Goal: Task Accomplishment & Management: Use online tool/utility

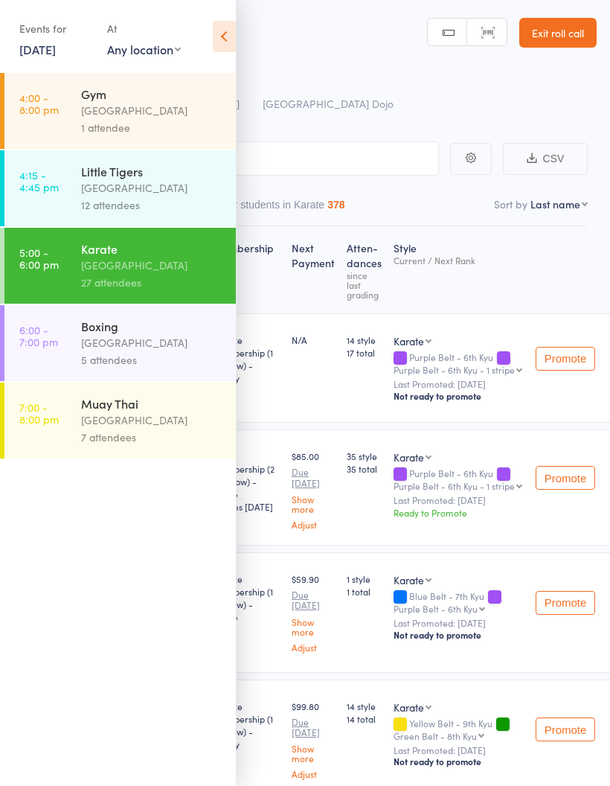
click at [156, 348] on div "[GEOGRAPHIC_DATA]" at bounding box center [152, 342] width 142 height 17
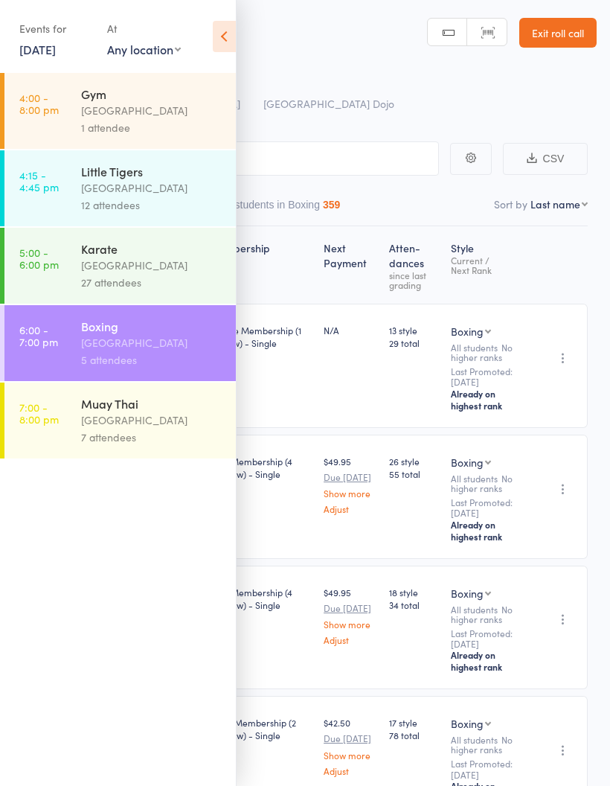
click at [225, 41] on icon at bounding box center [224, 36] width 23 height 31
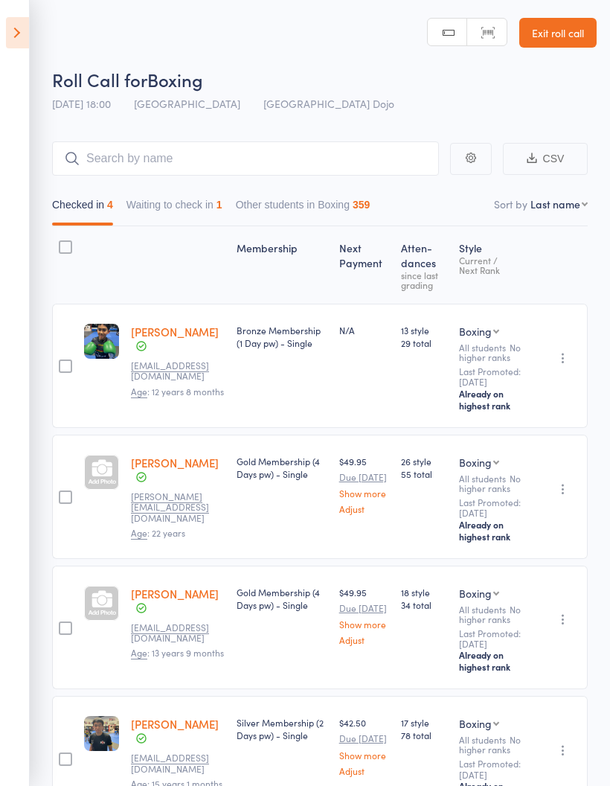
click at [203, 203] on button "Waiting to check in 1" at bounding box center [175, 208] width 96 height 34
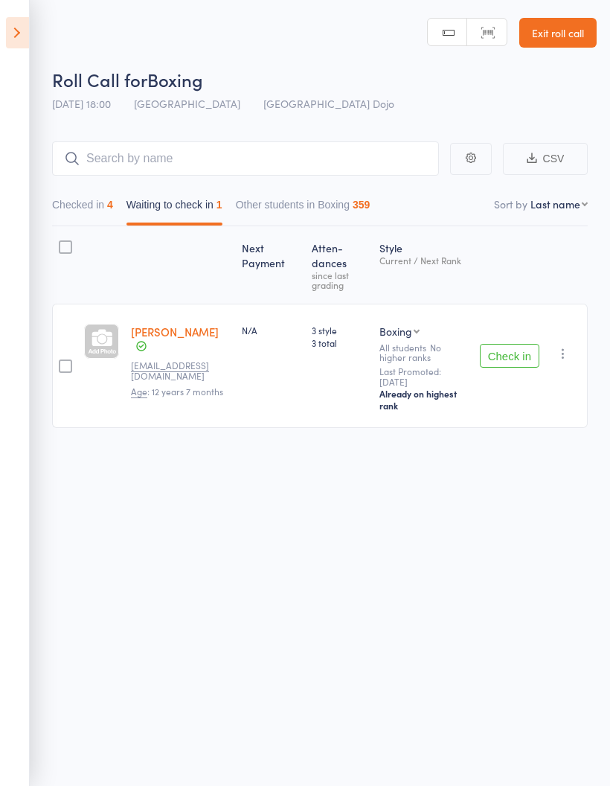
click at [27, 27] on icon at bounding box center [17, 32] width 23 height 31
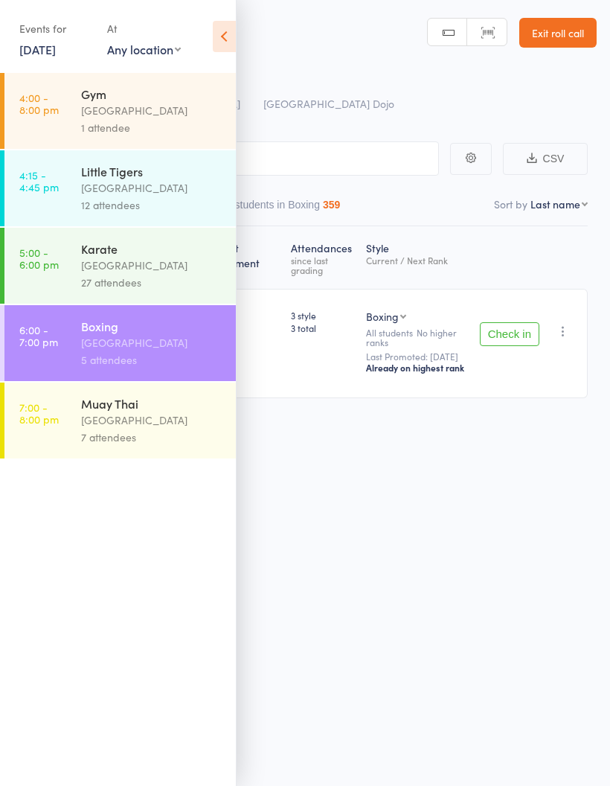
click at [56, 48] on link "[DATE]" at bounding box center [37, 49] width 36 height 16
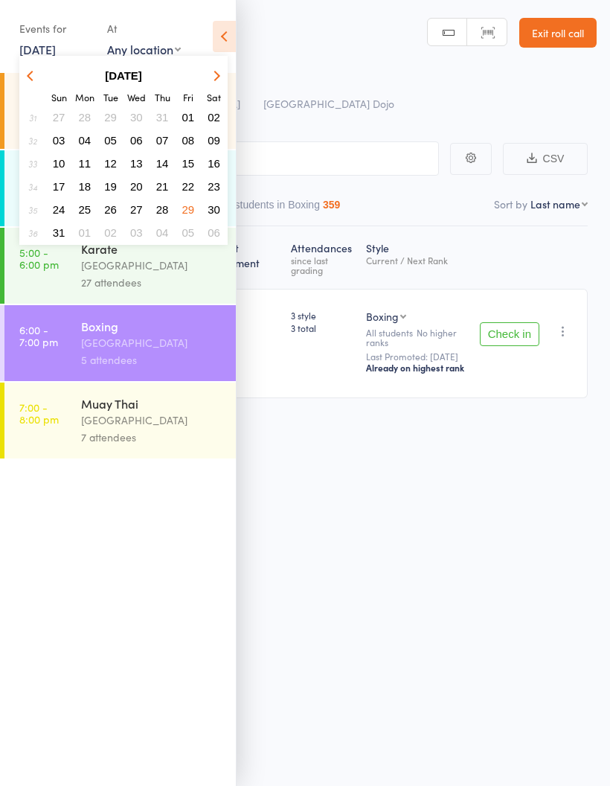
click at [227, 35] on icon at bounding box center [224, 36] width 23 height 31
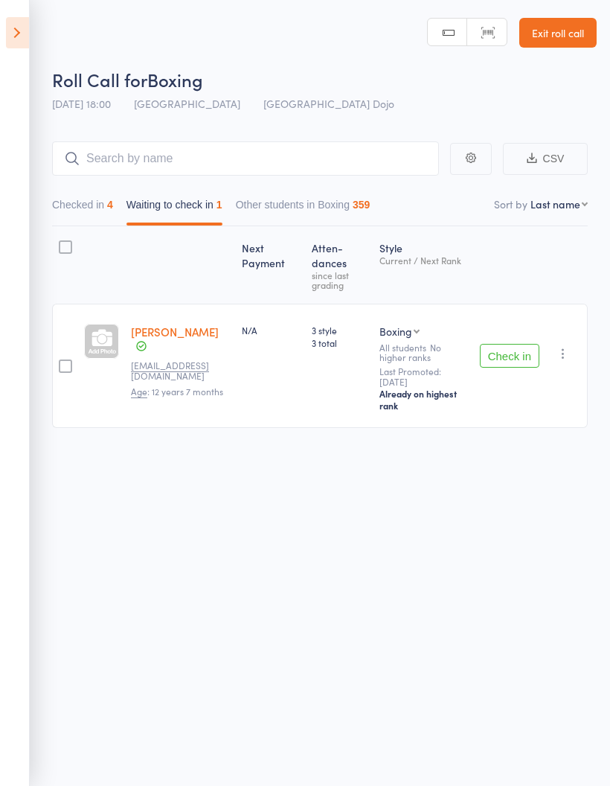
click at [18, 33] on icon at bounding box center [17, 32] width 23 height 31
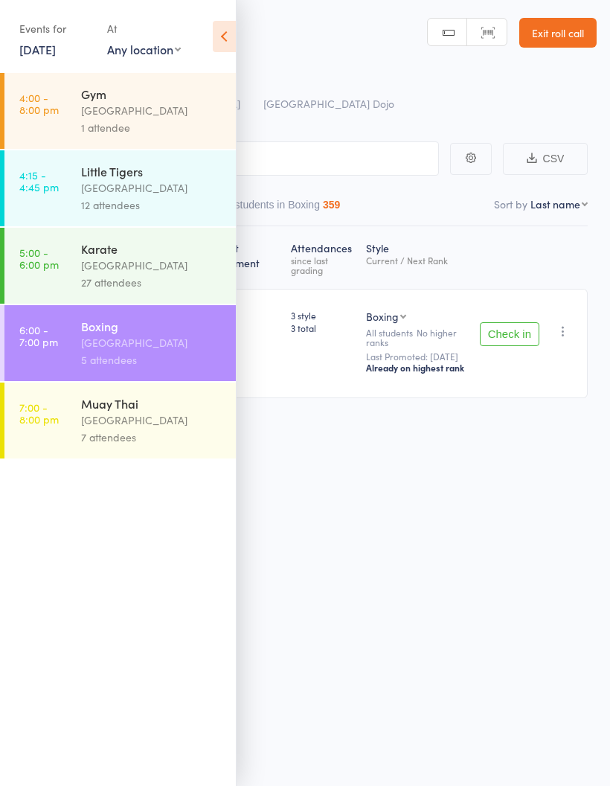
click at [56, 48] on link "[DATE]" at bounding box center [37, 49] width 36 height 16
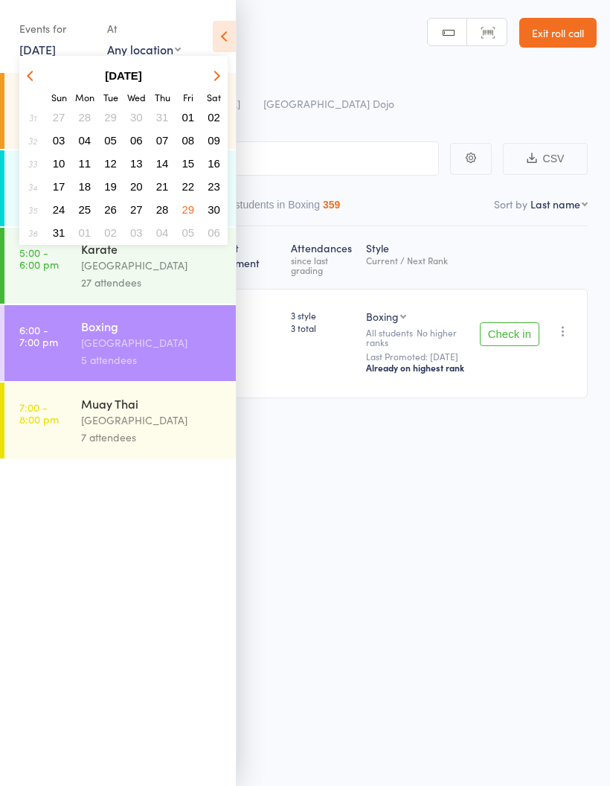
click at [220, 76] on icon "button" at bounding box center [215, 75] width 10 height 10
click at [141, 140] on span "10" at bounding box center [136, 140] width 13 height 13
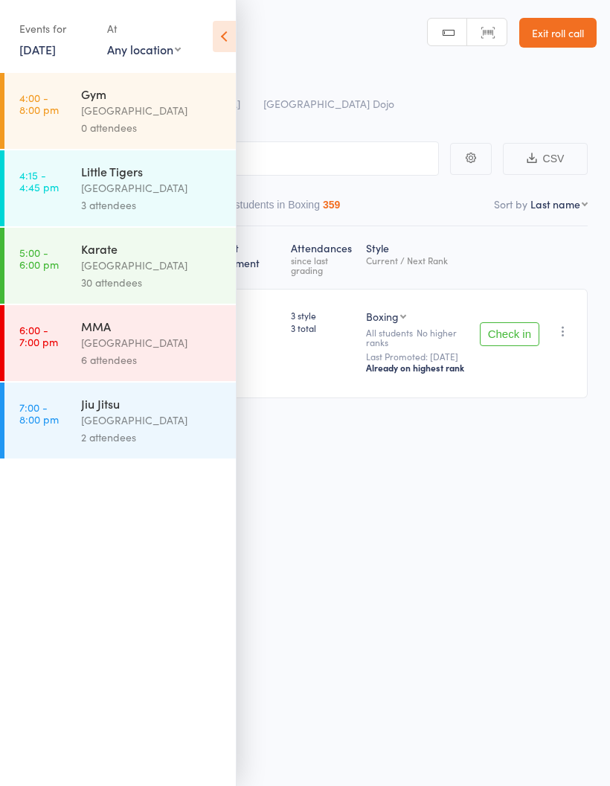
click at [56, 51] on link "[DATE]" at bounding box center [37, 49] width 36 height 16
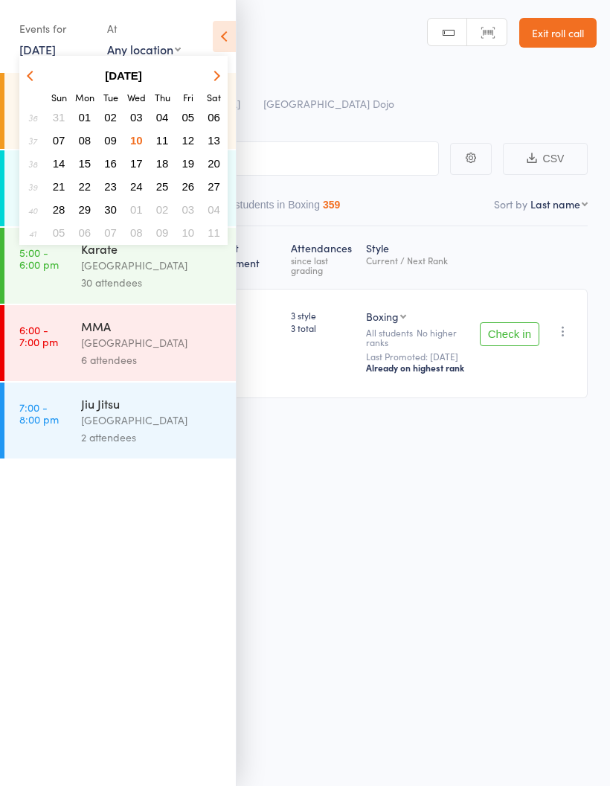
click at [141, 345] on div "[GEOGRAPHIC_DATA]" at bounding box center [152, 342] width 142 height 17
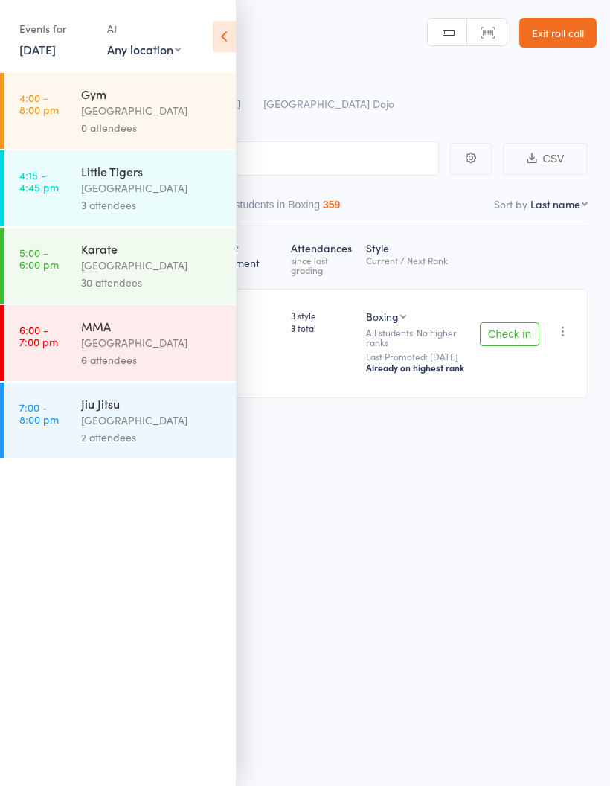
click at [142, 427] on div "[GEOGRAPHIC_DATA]" at bounding box center [152, 420] width 142 height 17
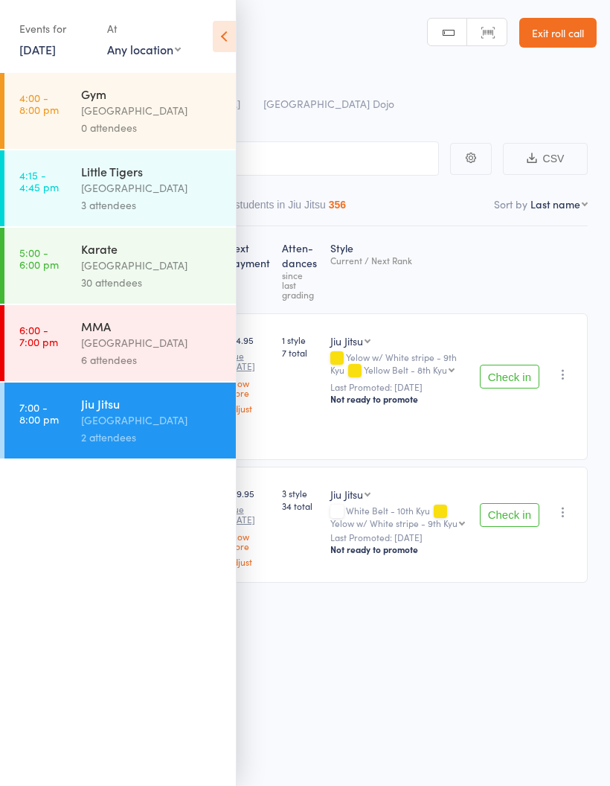
click at [231, 34] on icon at bounding box center [224, 36] width 23 height 31
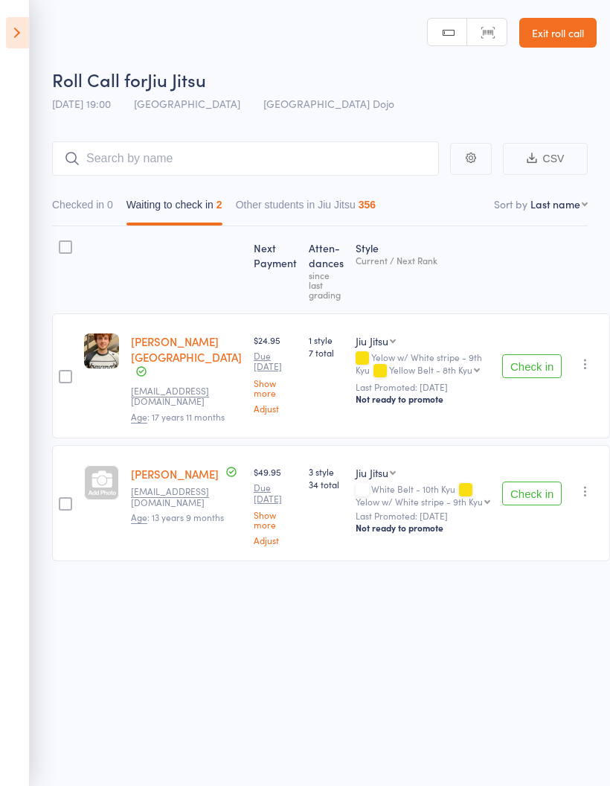
click at [523, 361] on button "Check in" at bounding box center [533, 366] width 60 height 24
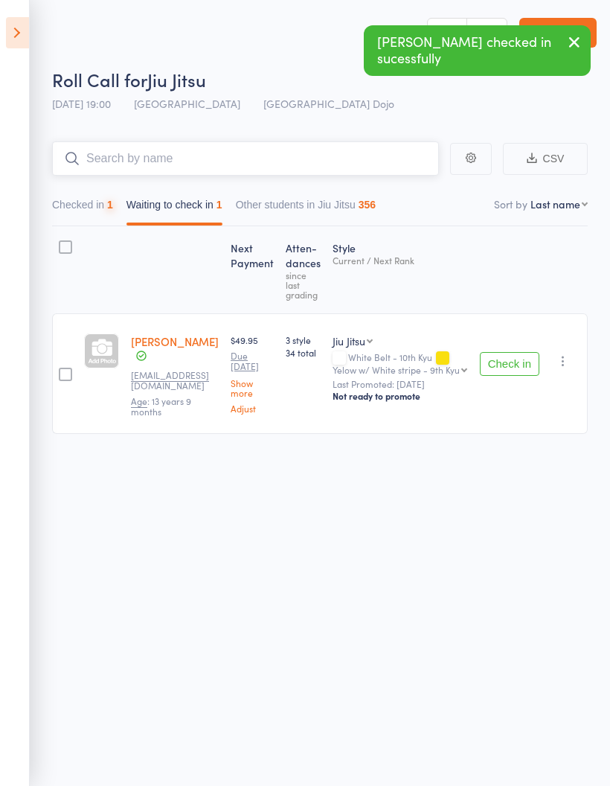
click at [275, 153] on input "search" at bounding box center [245, 158] width 387 height 34
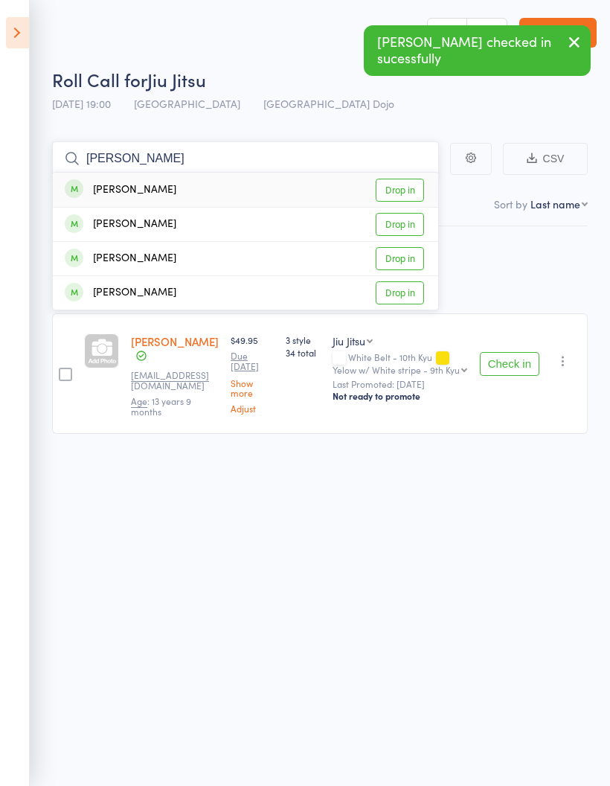
type input "[PERSON_NAME]"
click at [398, 195] on link "Drop in" at bounding box center [400, 190] width 48 height 23
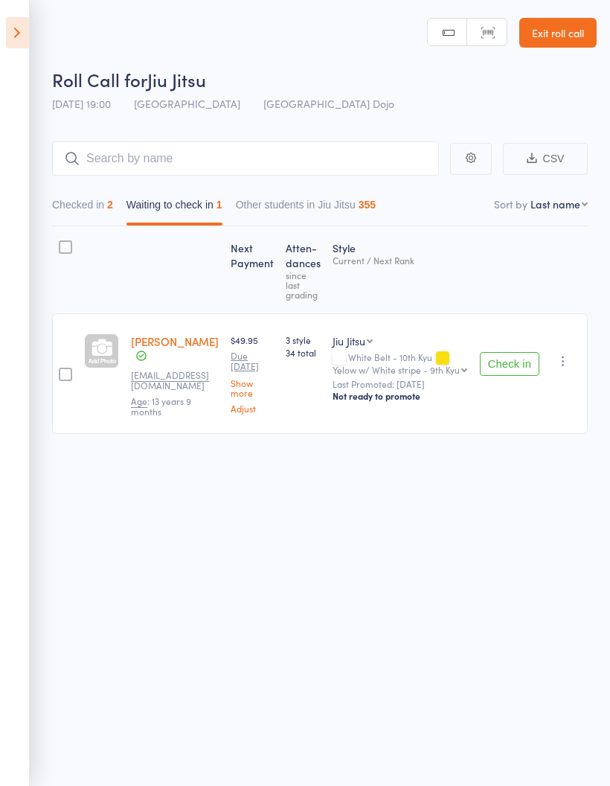
click at [514, 369] on button "Check in" at bounding box center [510, 364] width 60 height 24
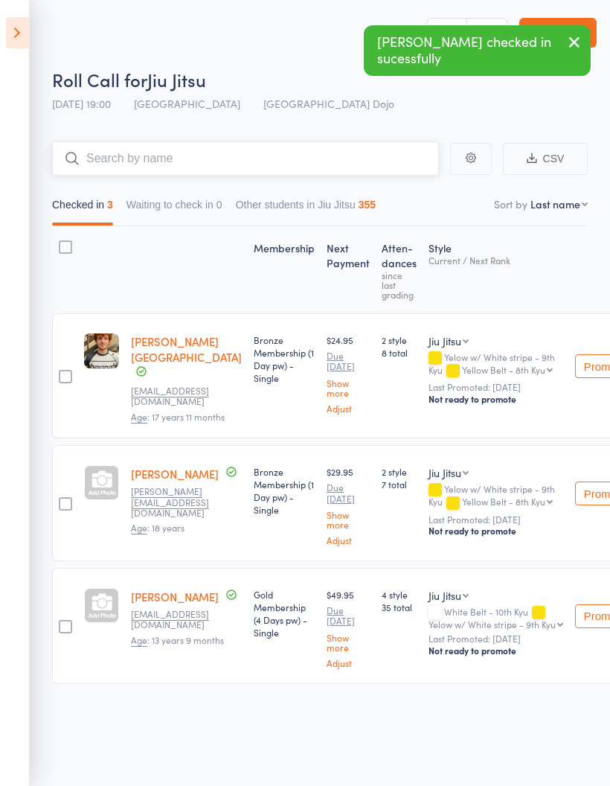
click at [344, 157] on input "search" at bounding box center [245, 158] width 387 height 34
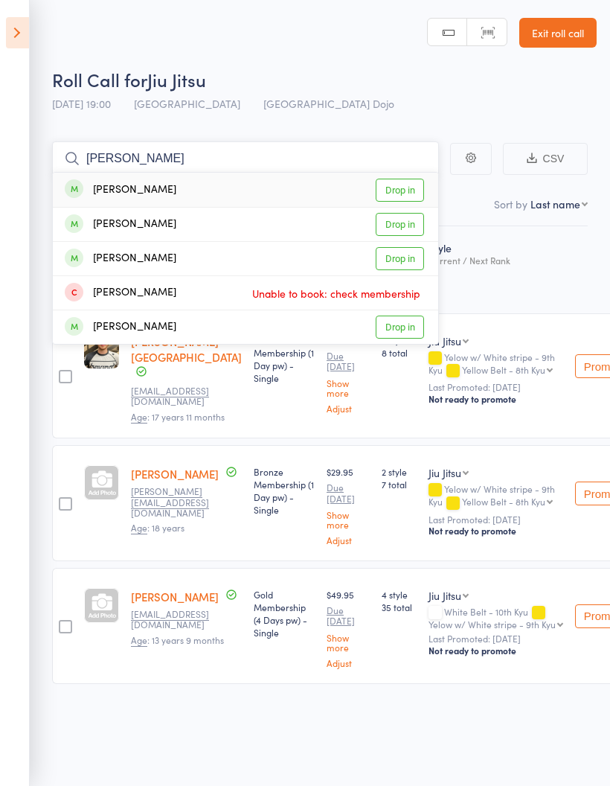
type input "J"
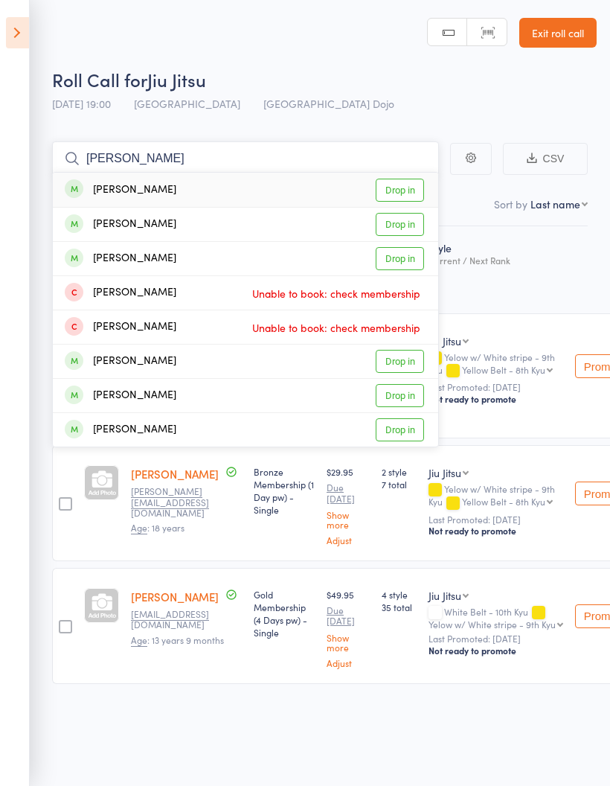
type input "[PERSON_NAME]"
click at [415, 187] on link "Drop in" at bounding box center [400, 190] width 48 height 23
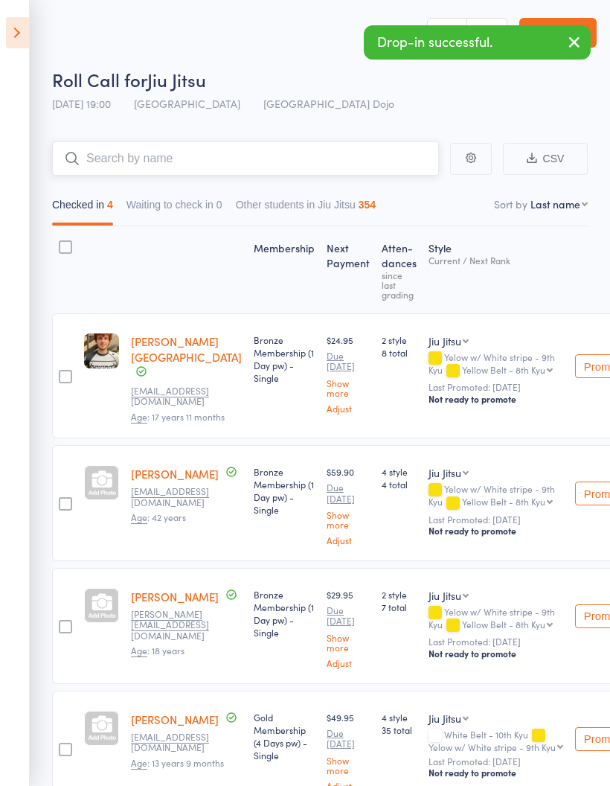
click at [342, 150] on input "search" at bounding box center [245, 158] width 387 height 34
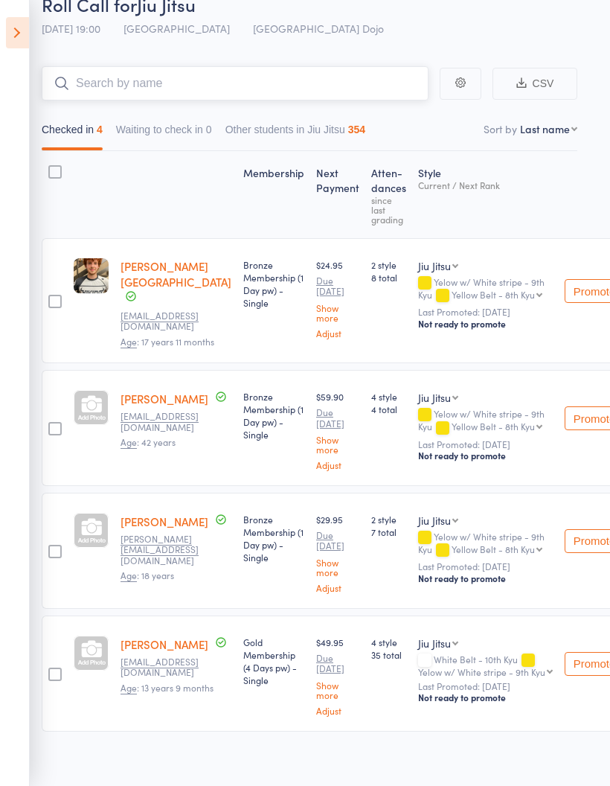
scroll to position [0, 10]
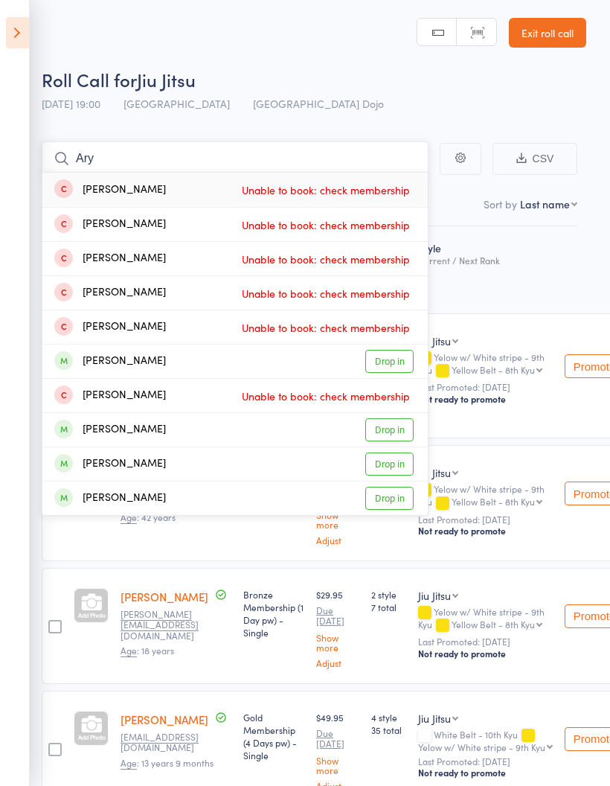
type input "Ary"
click at [392, 365] on link "Drop in" at bounding box center [390, 361] width 48 height 23
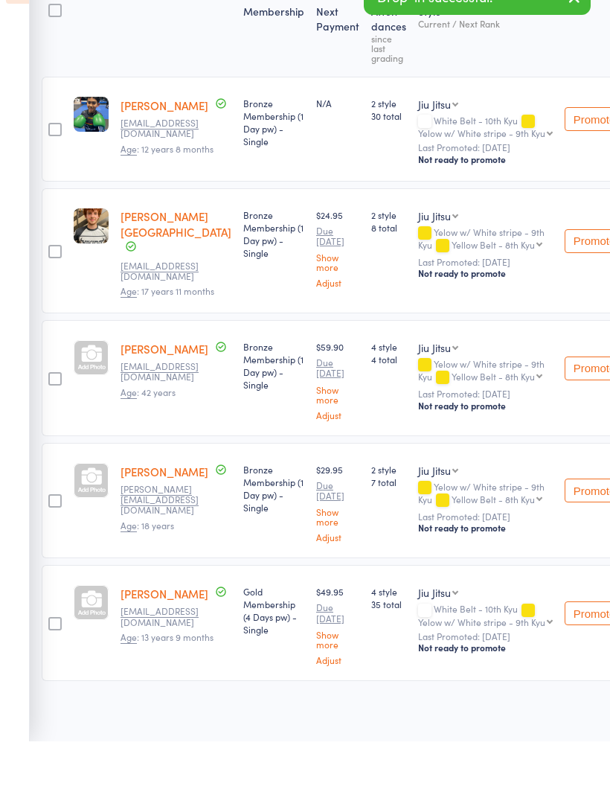
scroll to position [193, 10]
